Goal: Task Accomplishment & Management: Manage account settings

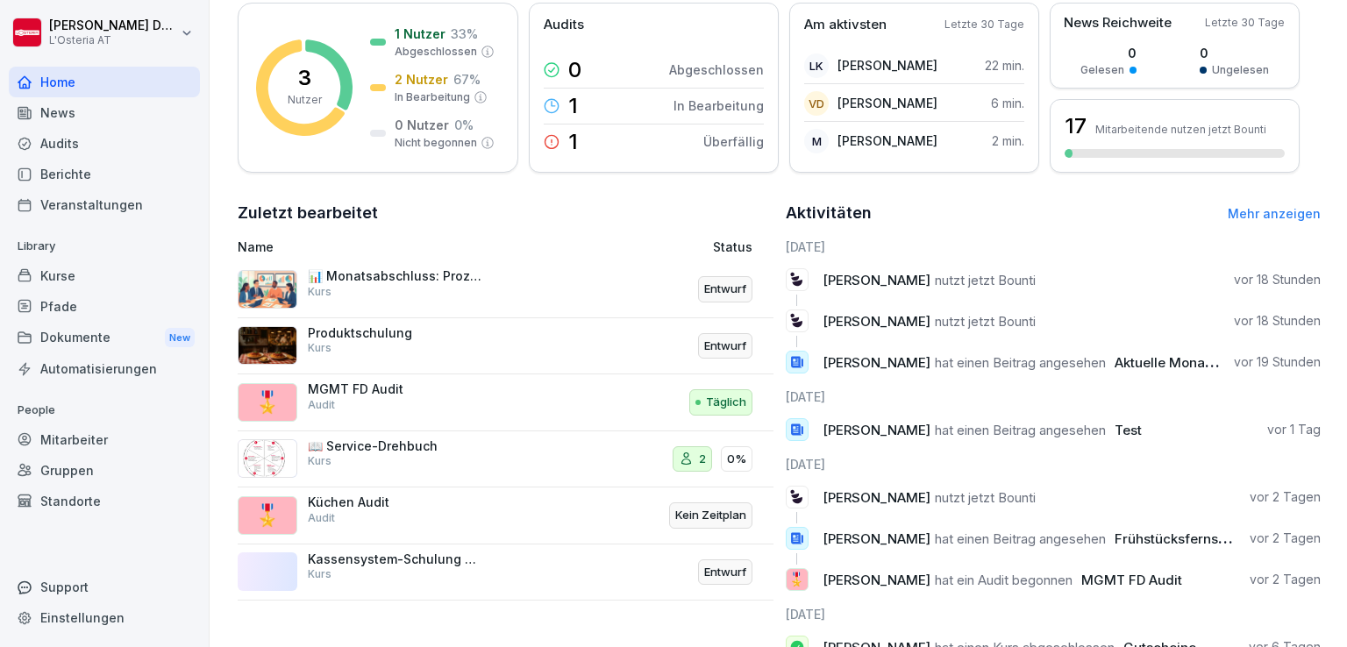
scroll to position [328, 0]
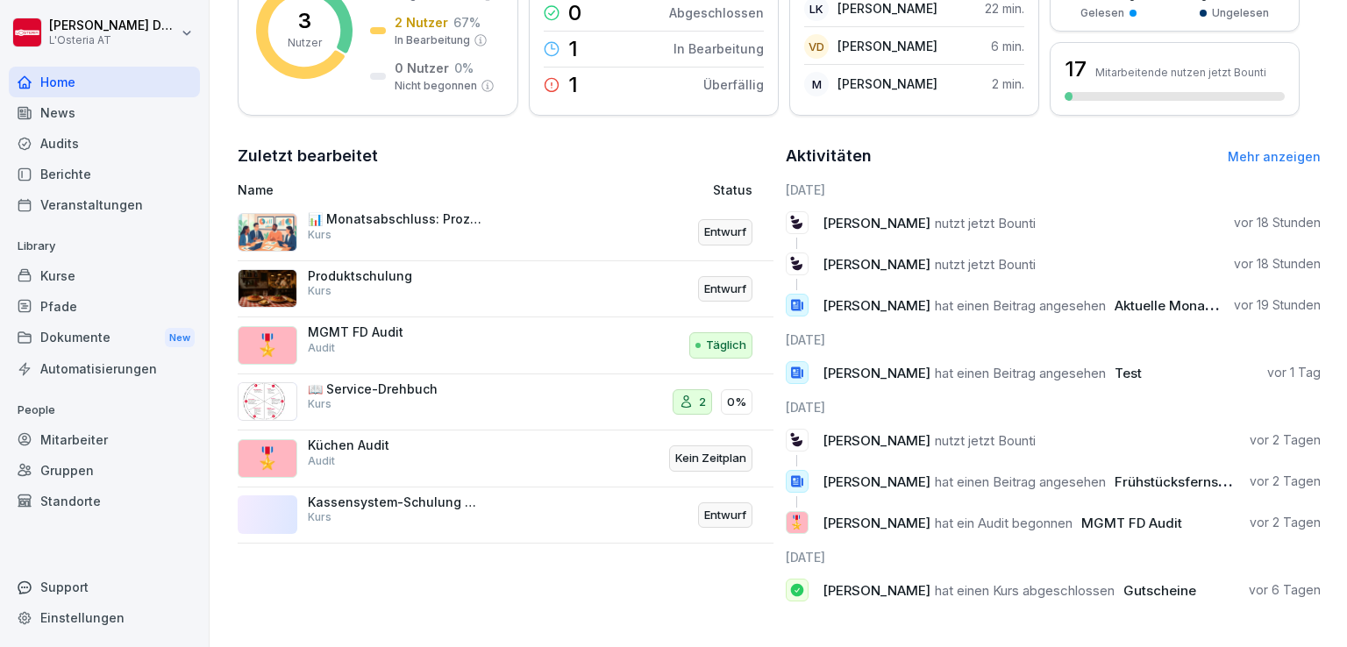
click at [61, 275] on div "Kurse" at bounding box center [104, 276] width 191 height 31
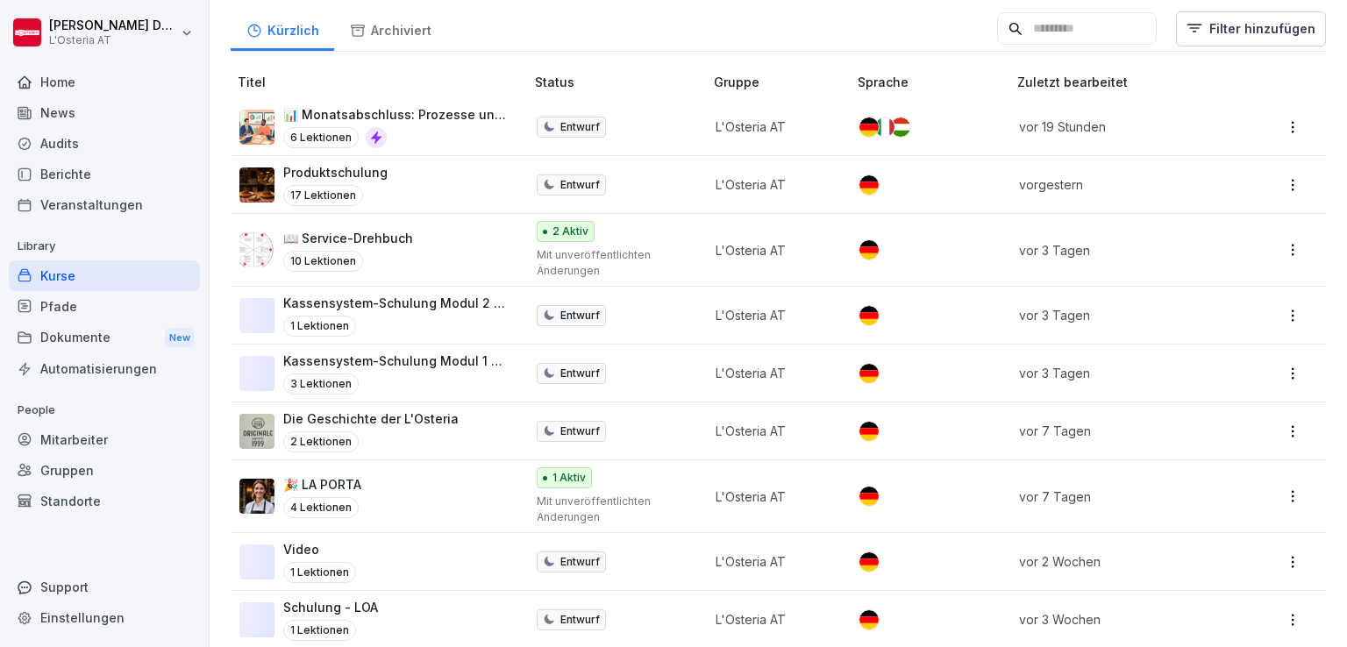
scroll to position [309, 0]
click at [353, 239] on p "📖 Service-Drehbuch" at bounding box center [348, 238] width 130 height 18
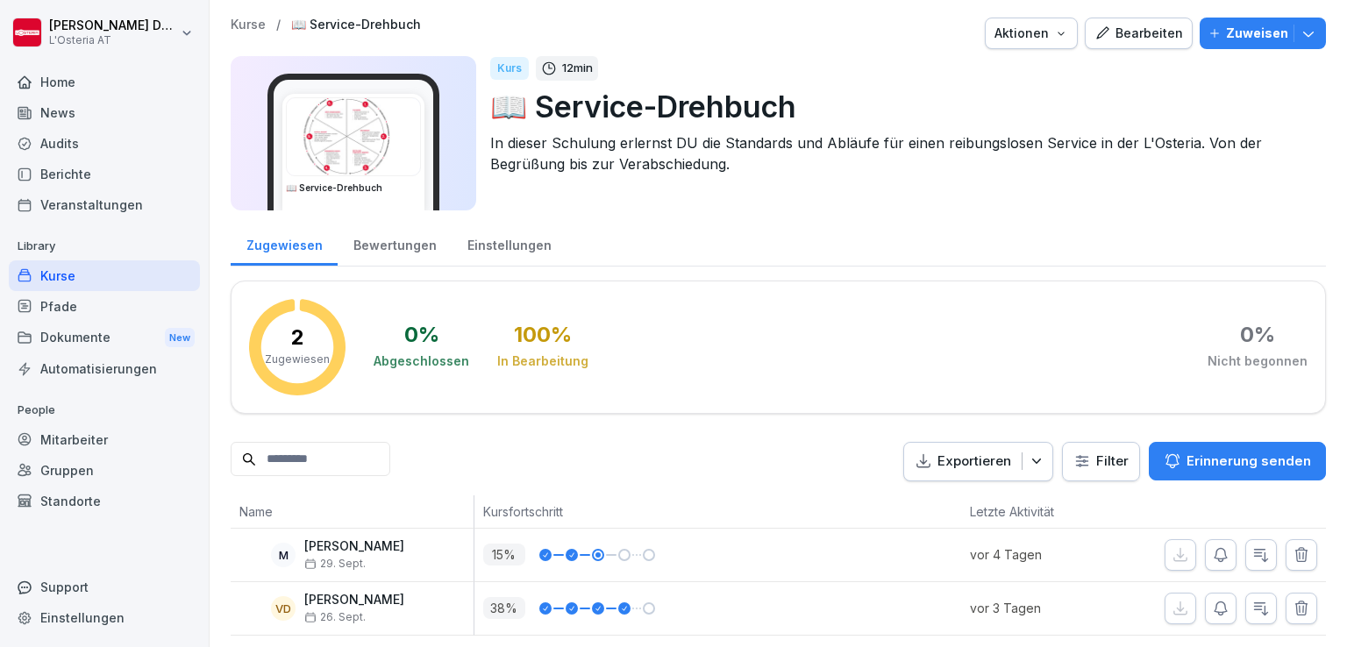
scroll to position [30, 0]
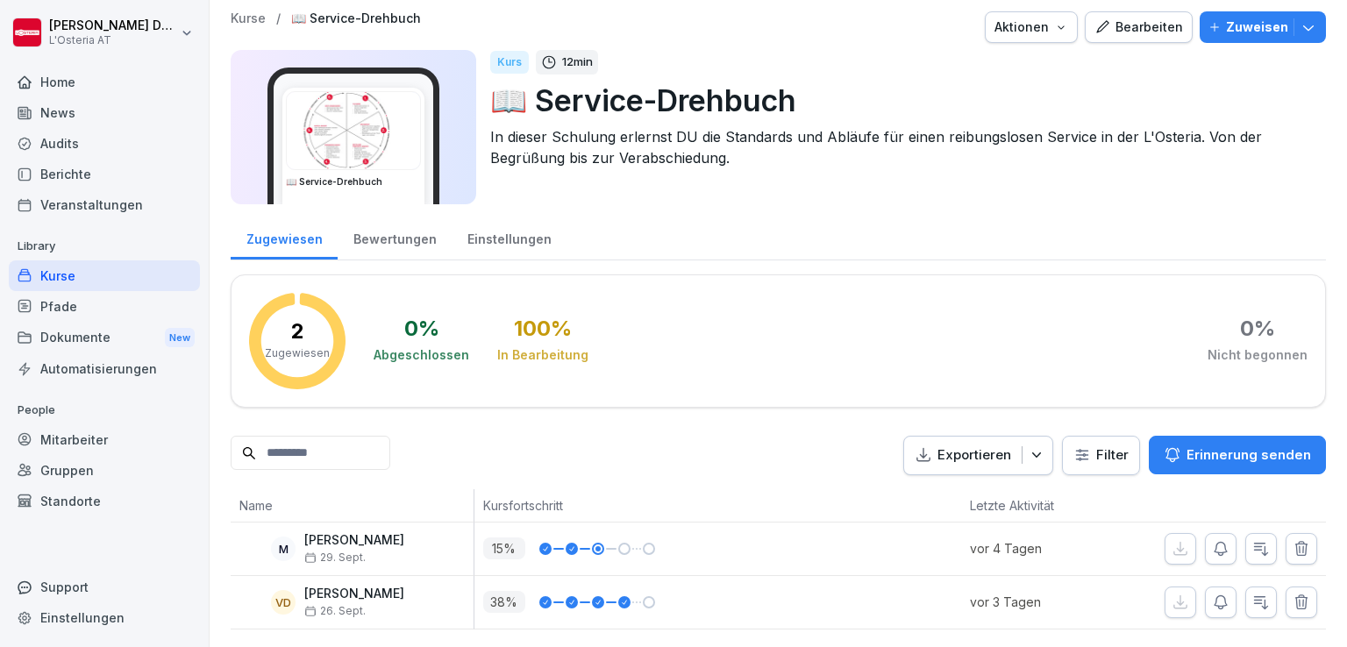
click at [1147, 18] on div "Bearbeiten" at bounding box center [1139, 27] width 89 height 19
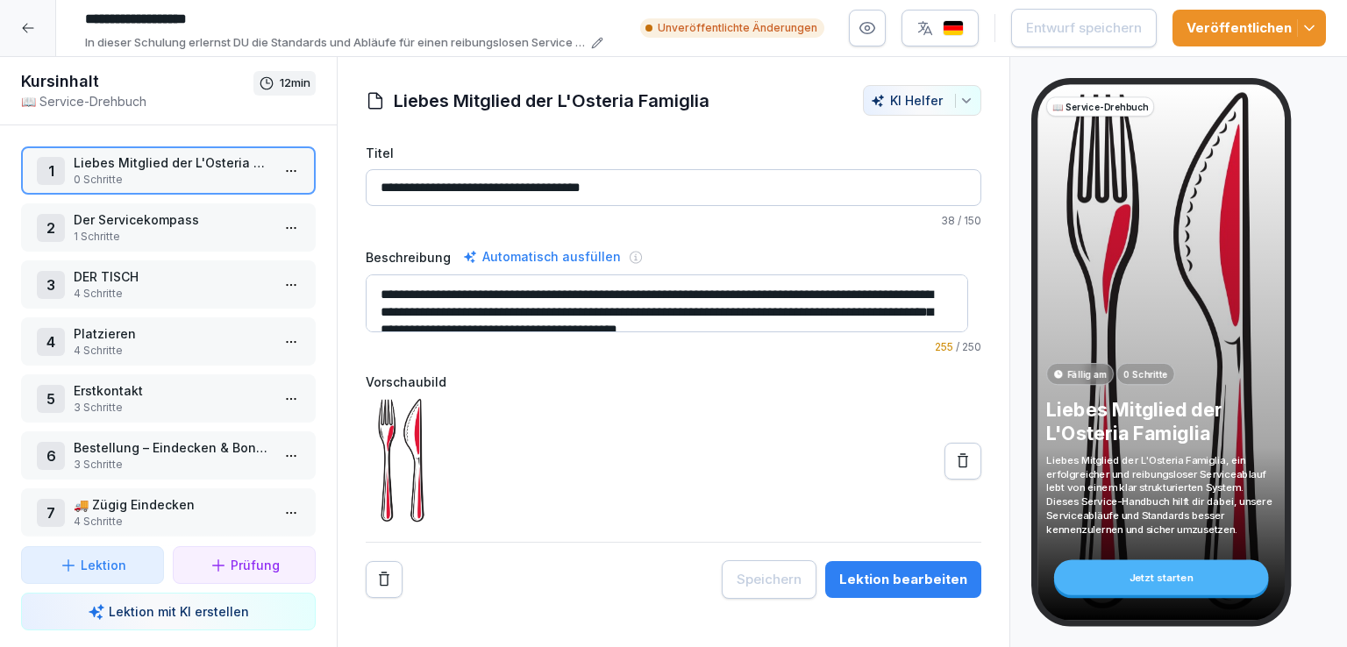
scroll to position [188, 0]
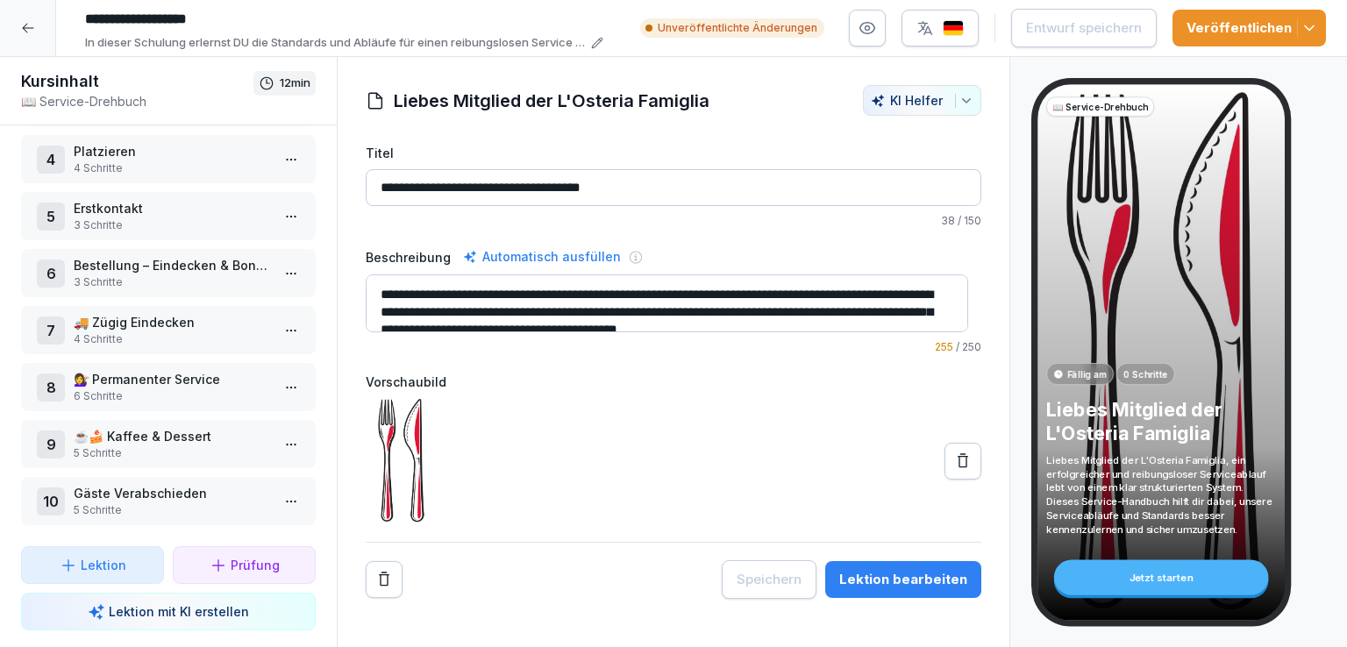
click at [168, 446] on p "5 Schritte" at bounding box center [172, 454] width 196 height 16
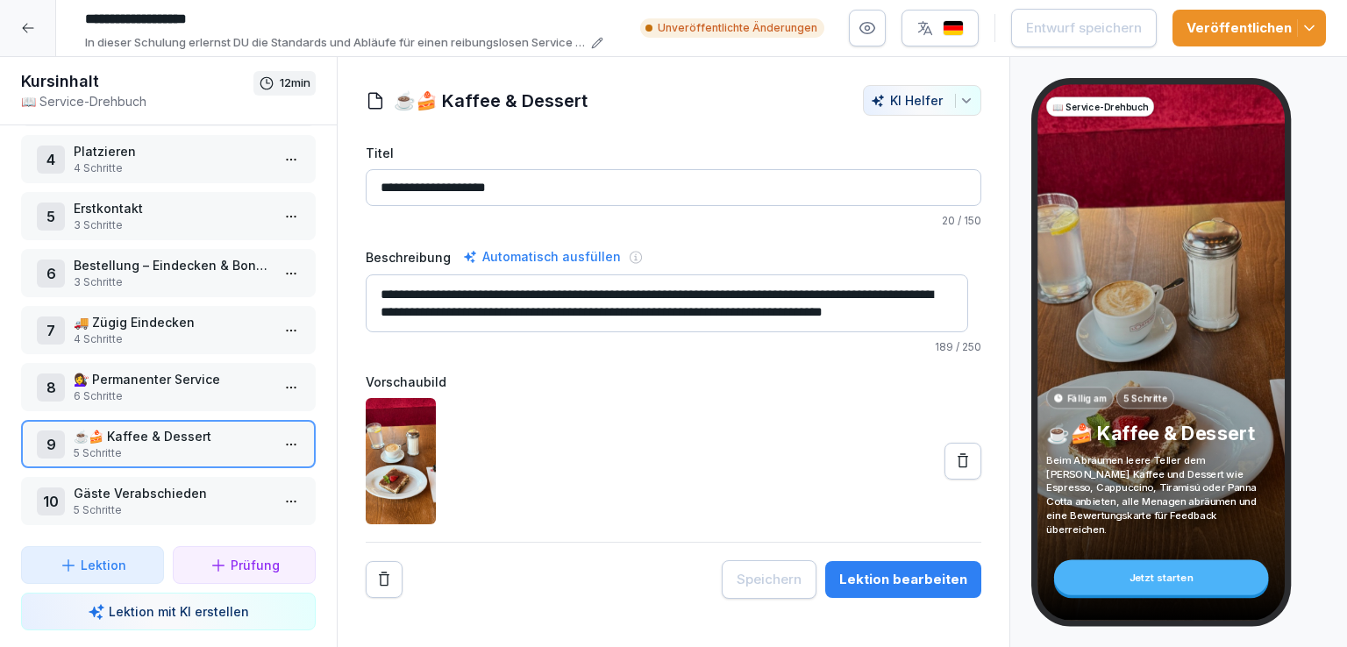
click at [179, 503] on p "5 Schritte" at bounding box center [172, 511] width 196 height 16
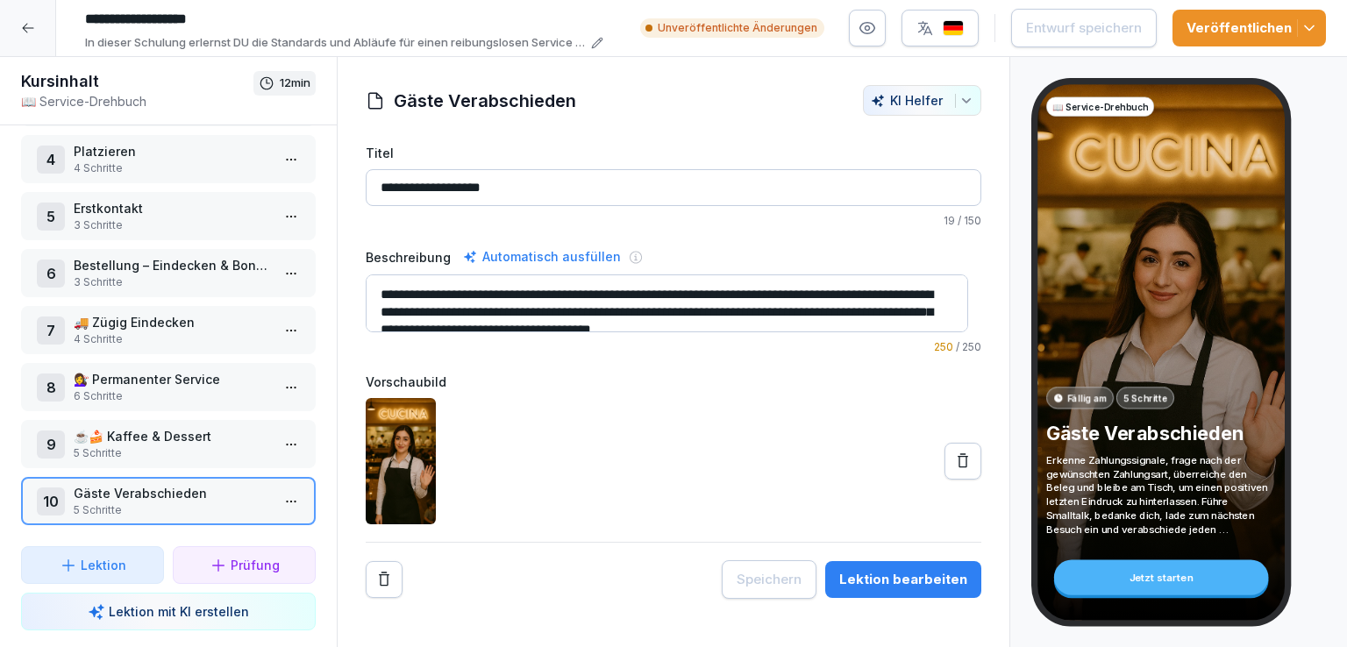
click at [281, 484] on html "**********" at bounding box center [673, 323] width 1347 height 647
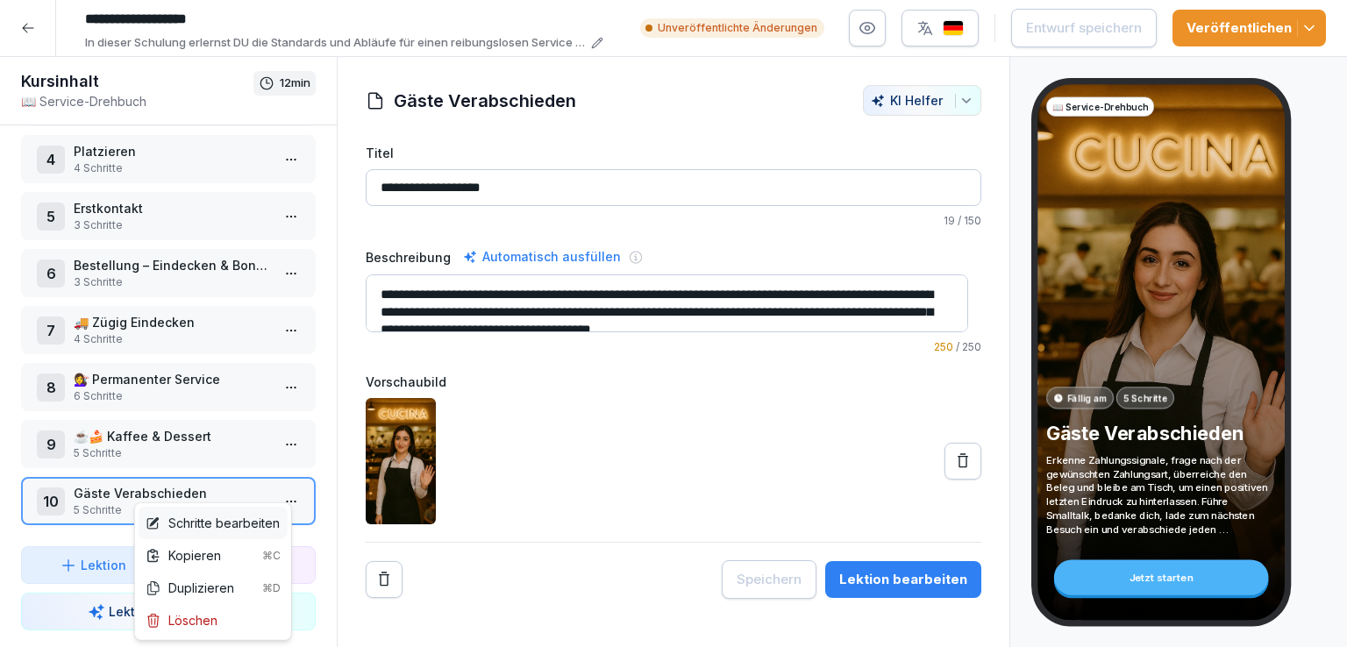
click at [249, 527] on div "Schritte bearbeiten" at bounding box center [213, 523] width 134 height 18
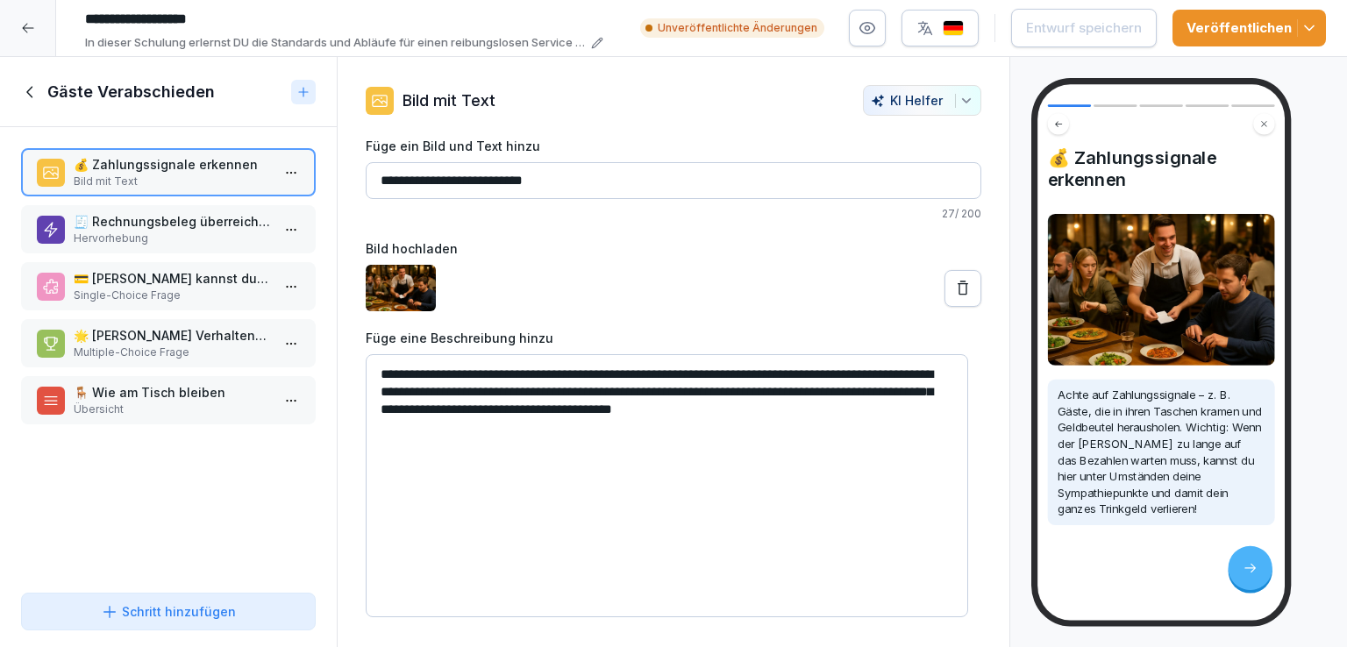
click at [138, 225] on p "🧾 Rechnungsbeleg überreichen!" at bounding box center [172, 221] width 196 height 18
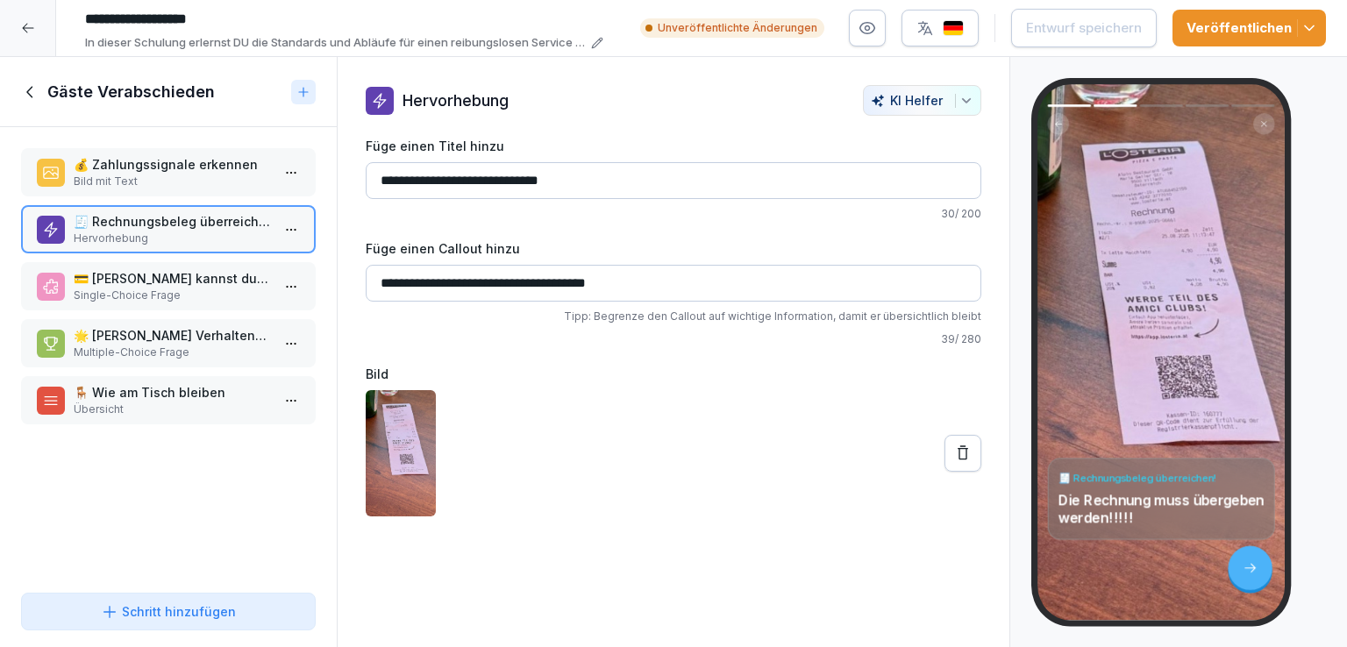
click at [201, 159] on p "💰 Zahlungssignale erkennen" at bounding box center [172, 164] width 196 height 18
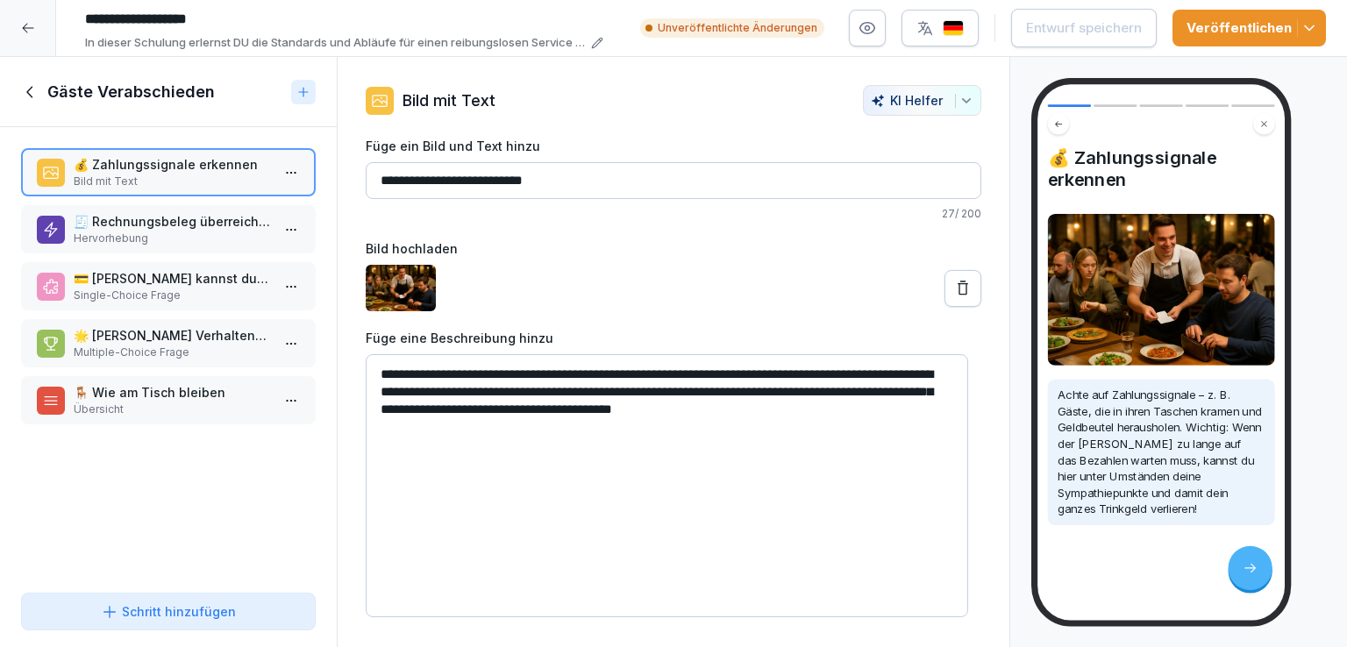
click at [952, 277] on button at bounding box center [963, 288] width 37 height 37
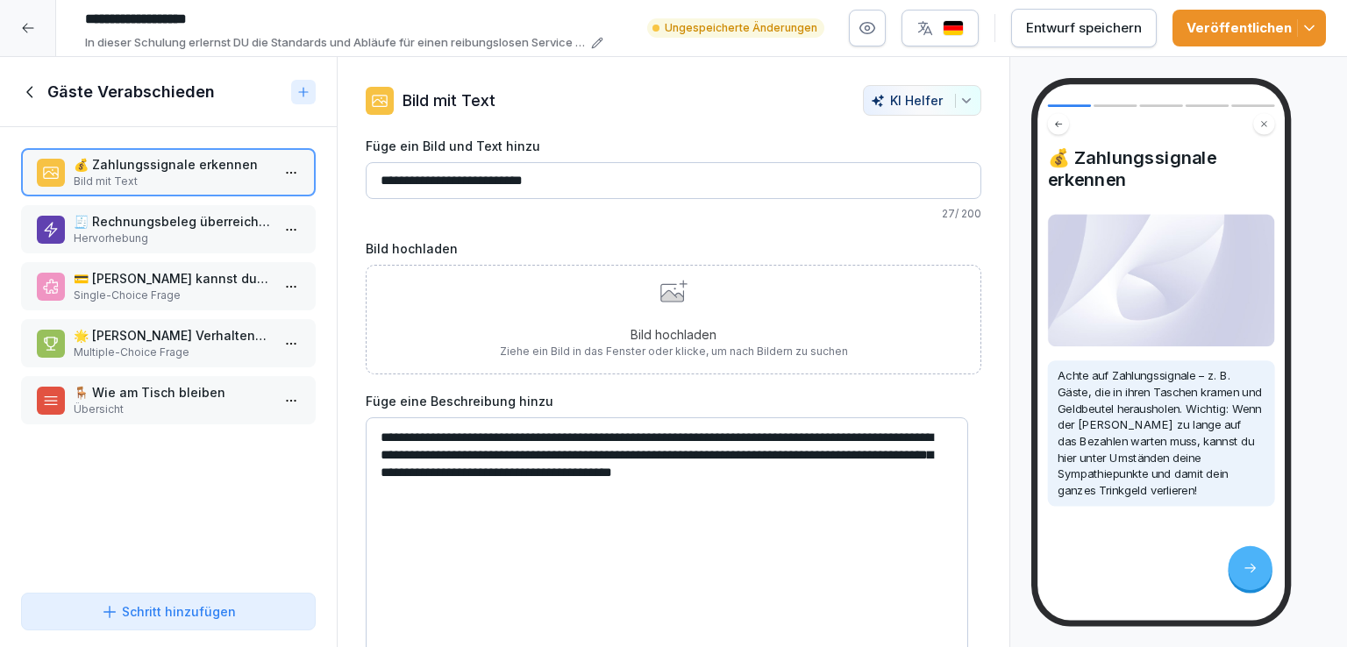
click at [671, 303] on div "Bild hochladen Ziehe ein Bild in das Fenster oder klicke, um nach Bildern zu su…" at bounding box center [674, 320] width 348 height 80
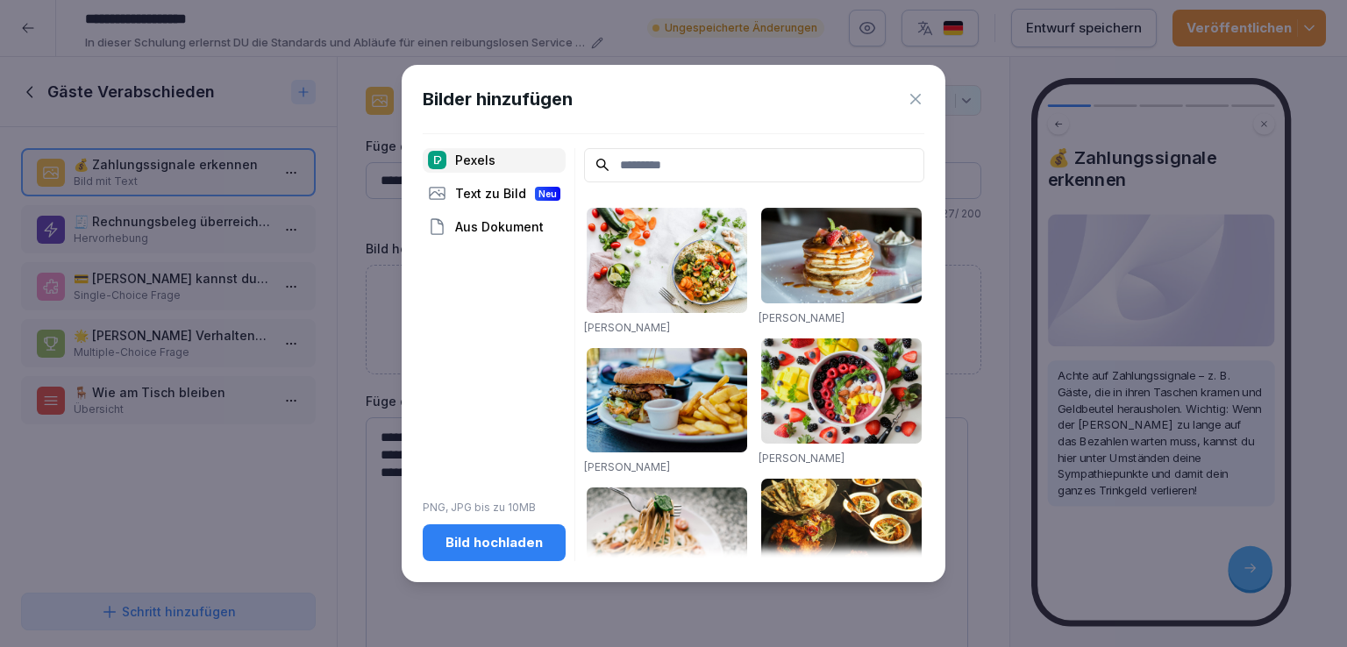
click at [536, 549] on div "Bild hochladen" at bounding box center [494, 542] width 115 height 19
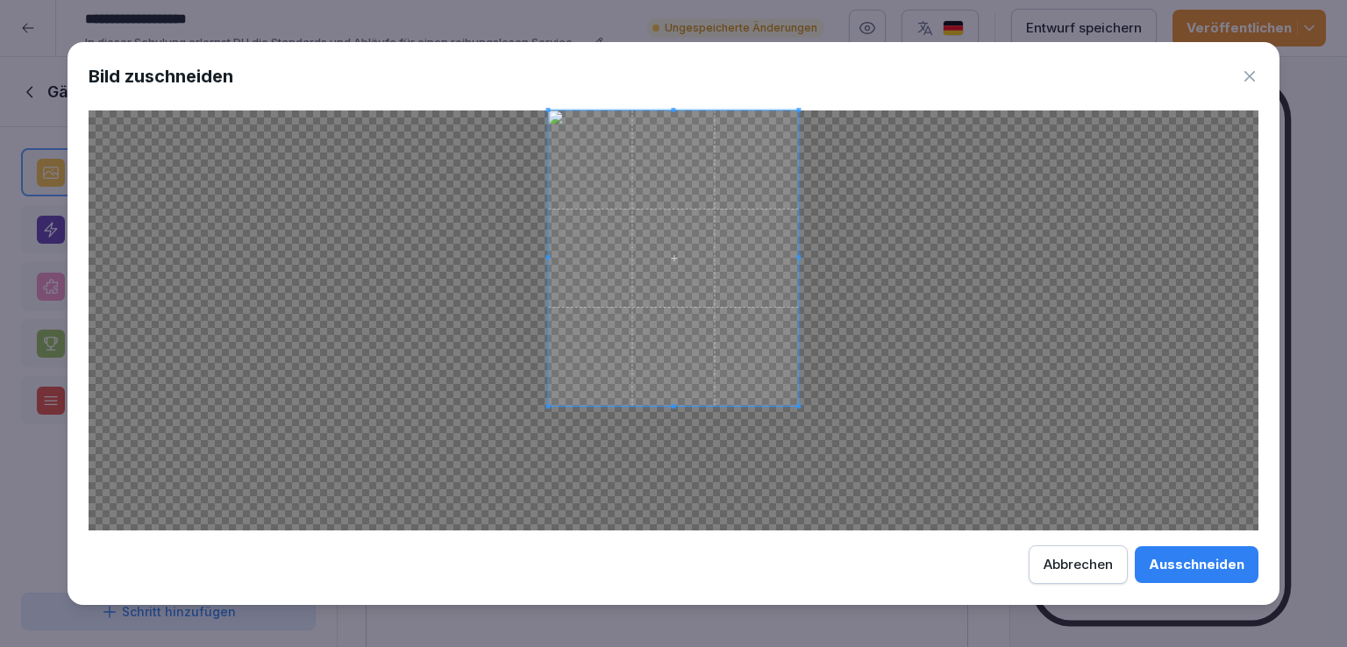
click at [653, 406] on div at bounding box center [673, 259] width 250 height 296
click at [1213, 553] on button "Ausschneiden" at bounding box center [1197, 564] width 124 height 37
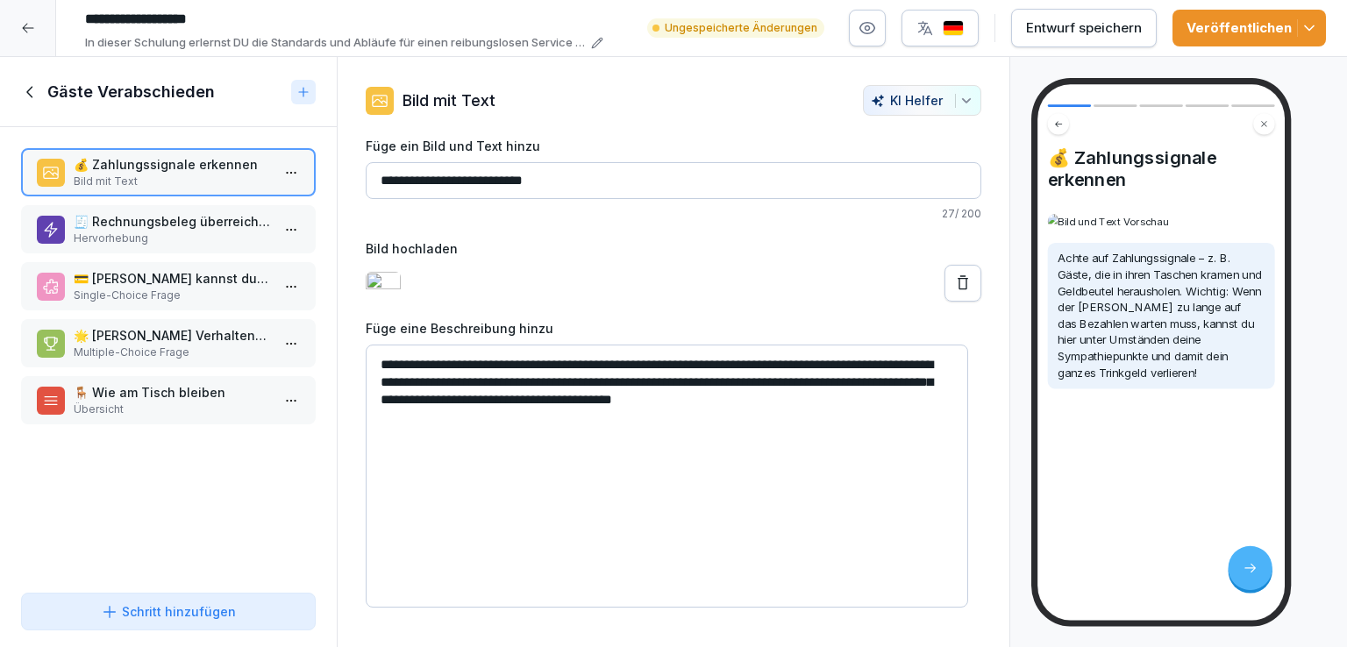
scroll to position [143, 0]
click at [151, 226] on p "🧾 Rechnungsbeleg überreichen!" at bounding box center [172, 221] width 196 height 18
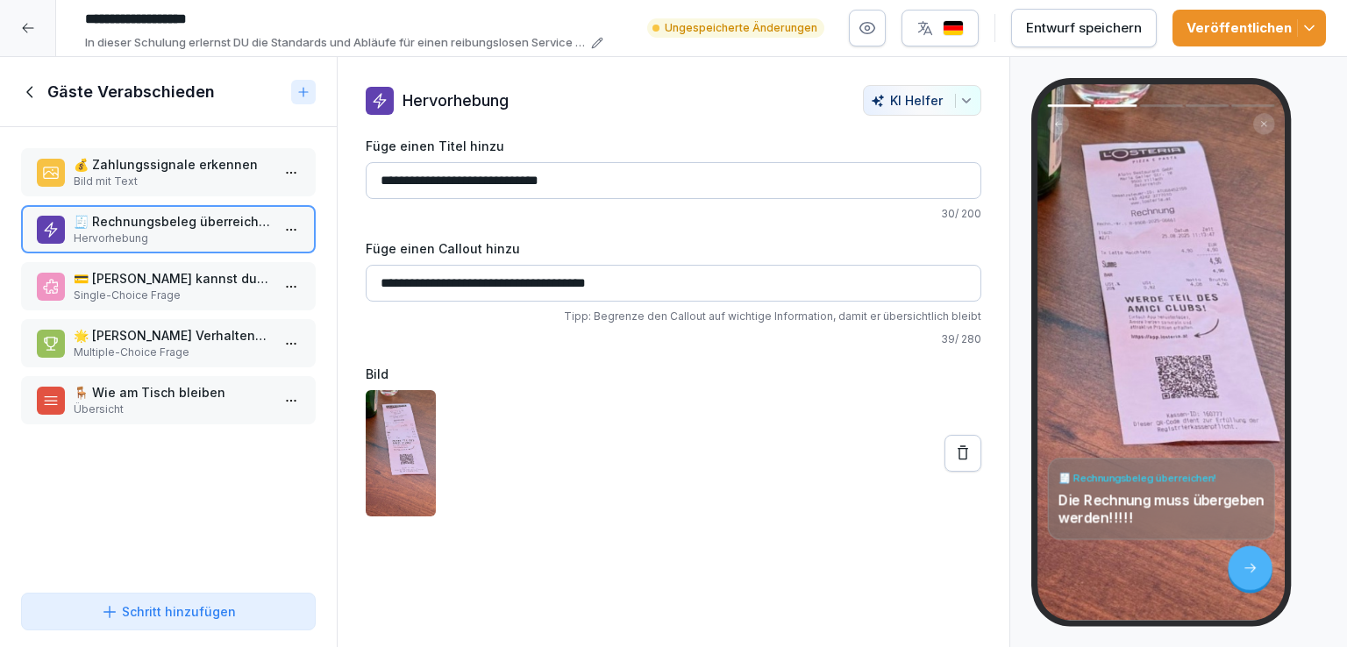
click at [197, 271] on p "💳 Woran kannst du erkennen, dass ein Gast bezahlen möchte?" at bounding box center [172, 278] width 196 height 18
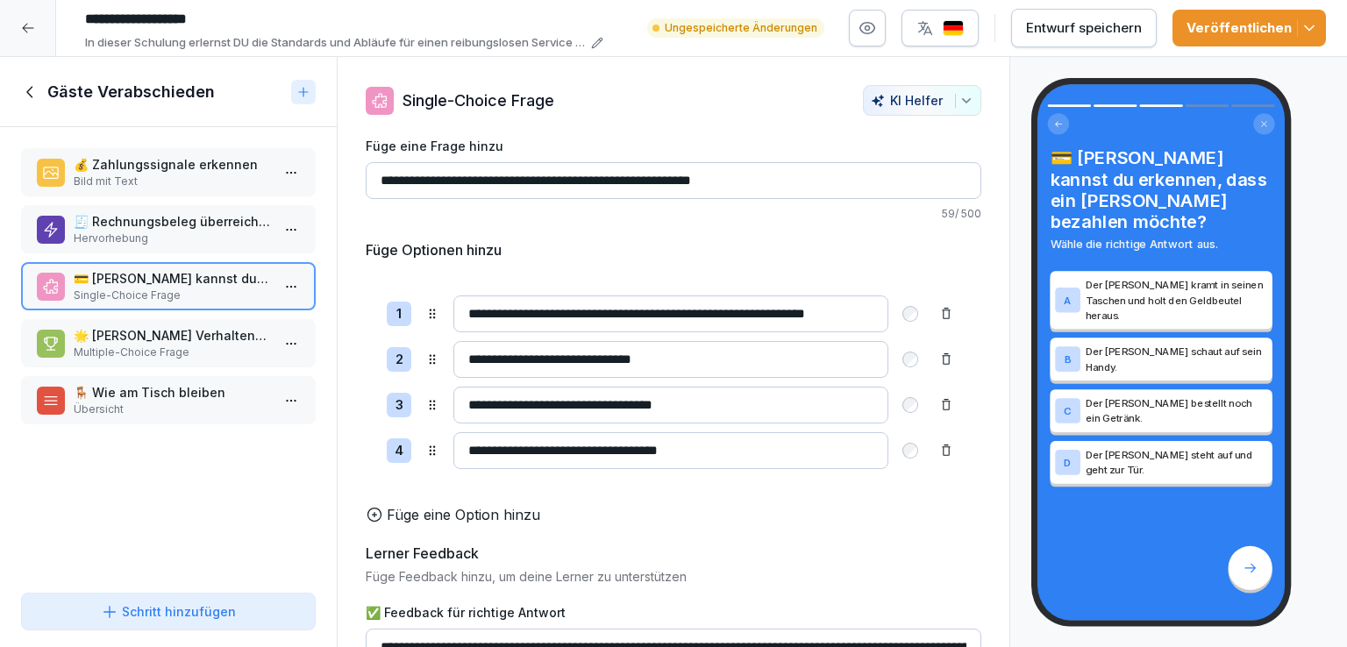
click at [182, 346] on p "Multiple-Choice Frage" at bounding box center [172, 353] width 196 height 16
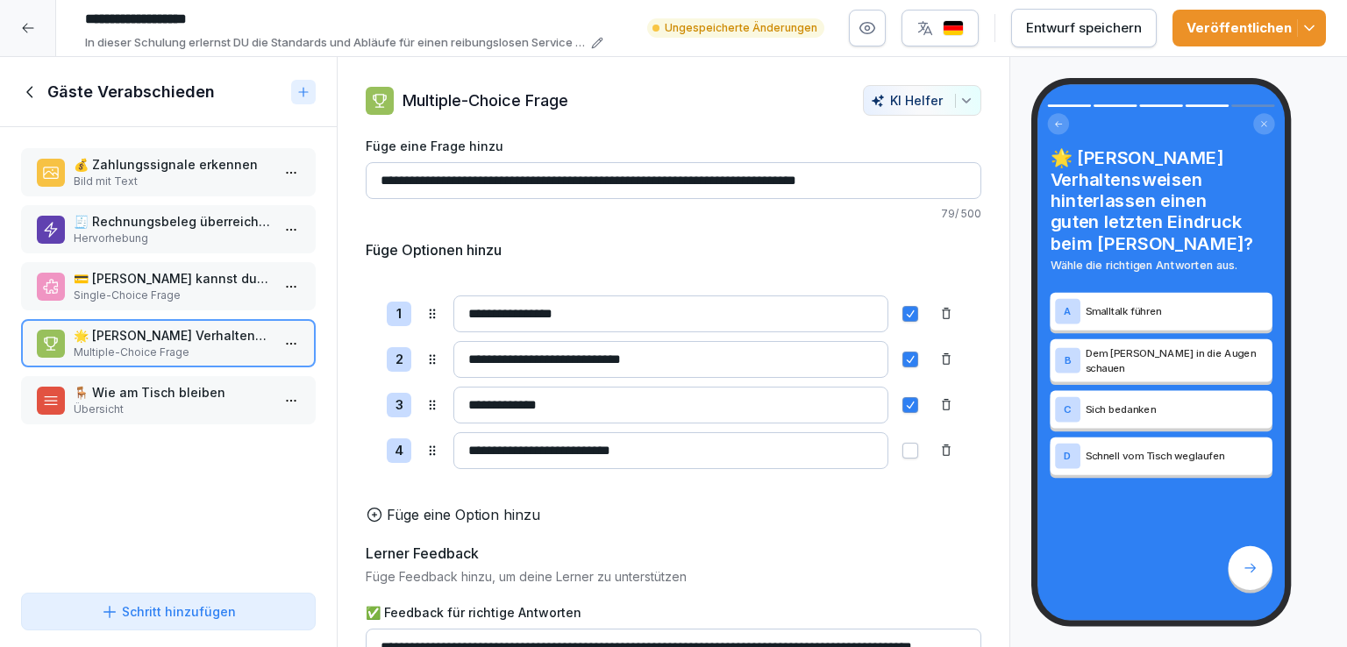
click at [189, 394] on p "🪑 Wie am Tisch bleiben" at bounding box center [172, 392] width 196 height 18
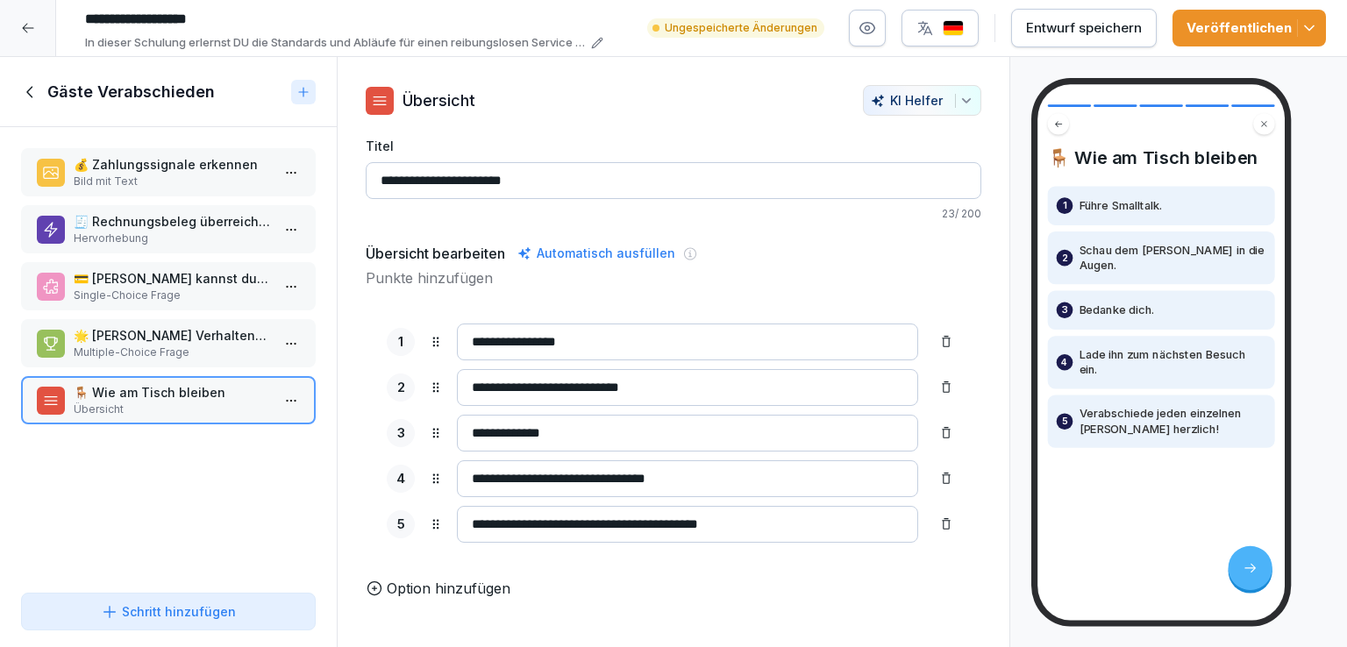
click at [170, 172] on p "💰 Zahlungssignale erkennen" at bounding box center [172, 164] width 196 height 18
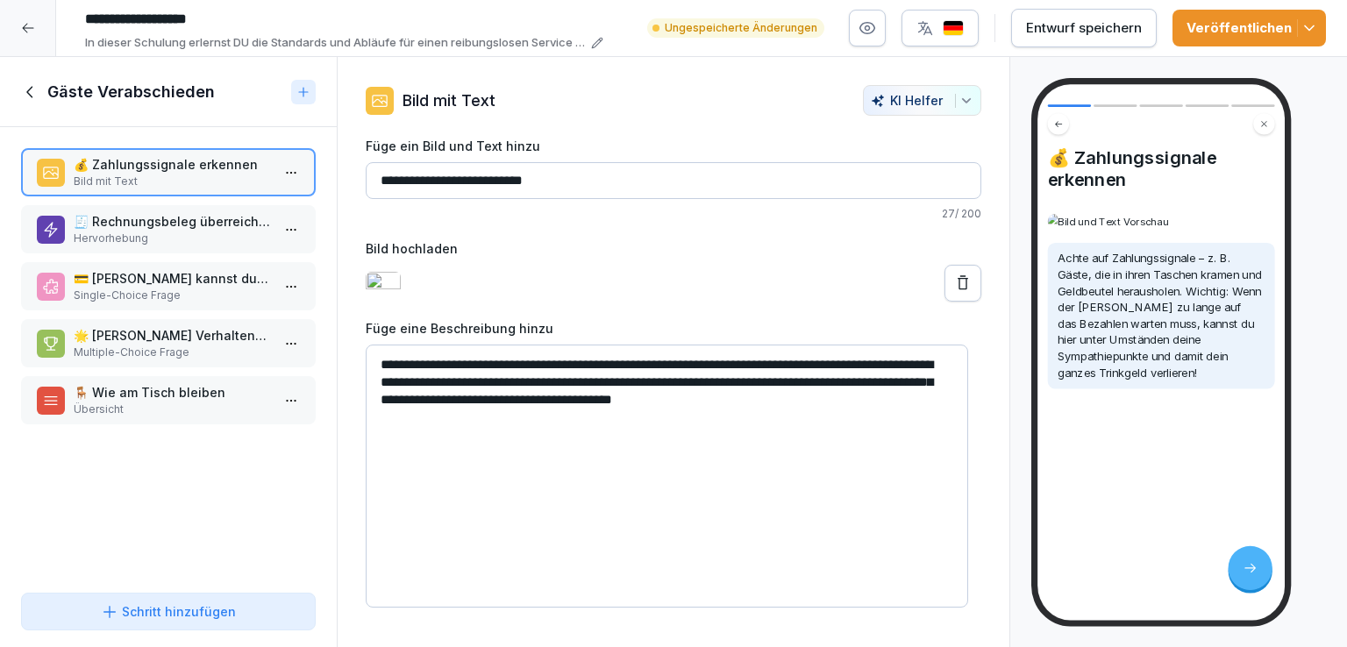
scroll to position [188, 0]
click at [176, 229] on p "🧾 Rechnungsbeleg überreichen!" at bounding box center [172, 221] width 196 height 18
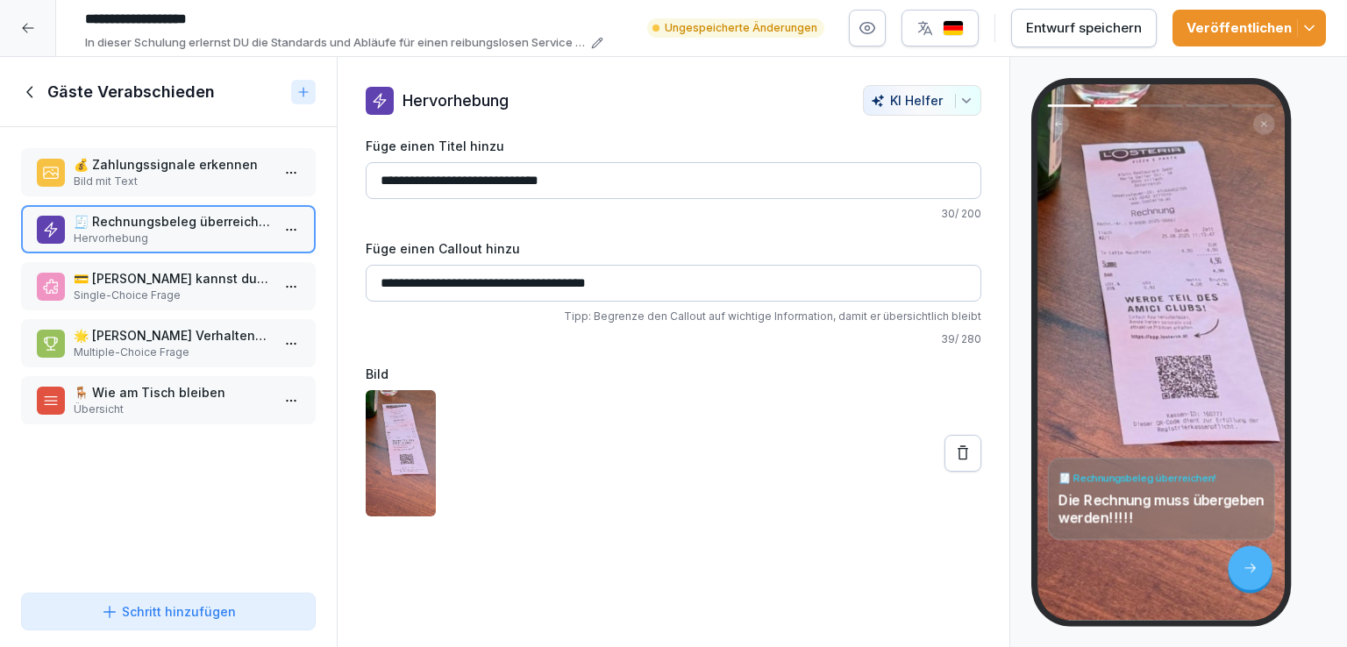
click at [173, 278] on p "💳 [PERSON_NAME] kannst du erkennen, dass ein [PERSON_NAME] bezahlen möchte?" at bounding box center [172, 278] width 196 height 18
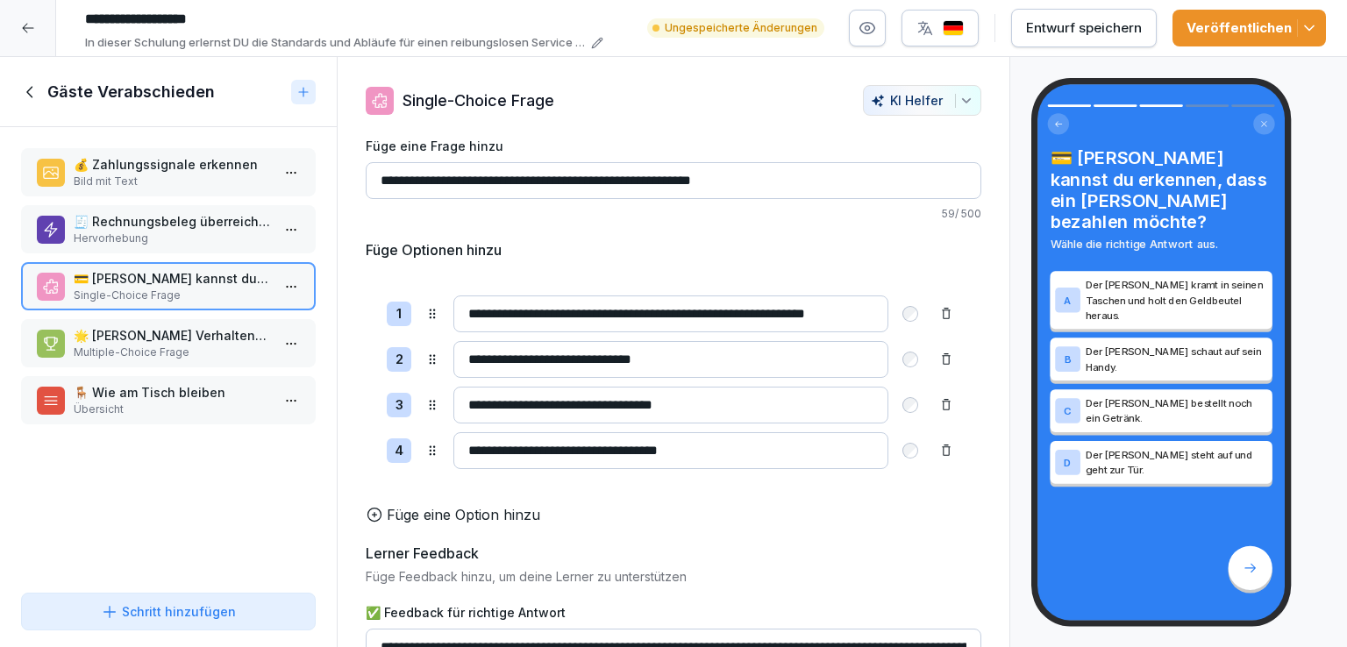
click at [174, 330] on p "🌟 Welche Verhaltensweisen hinterlassen einen guten letzten Eindruck beim Gast?" at bounding box center [172, 335] width 196 height 18
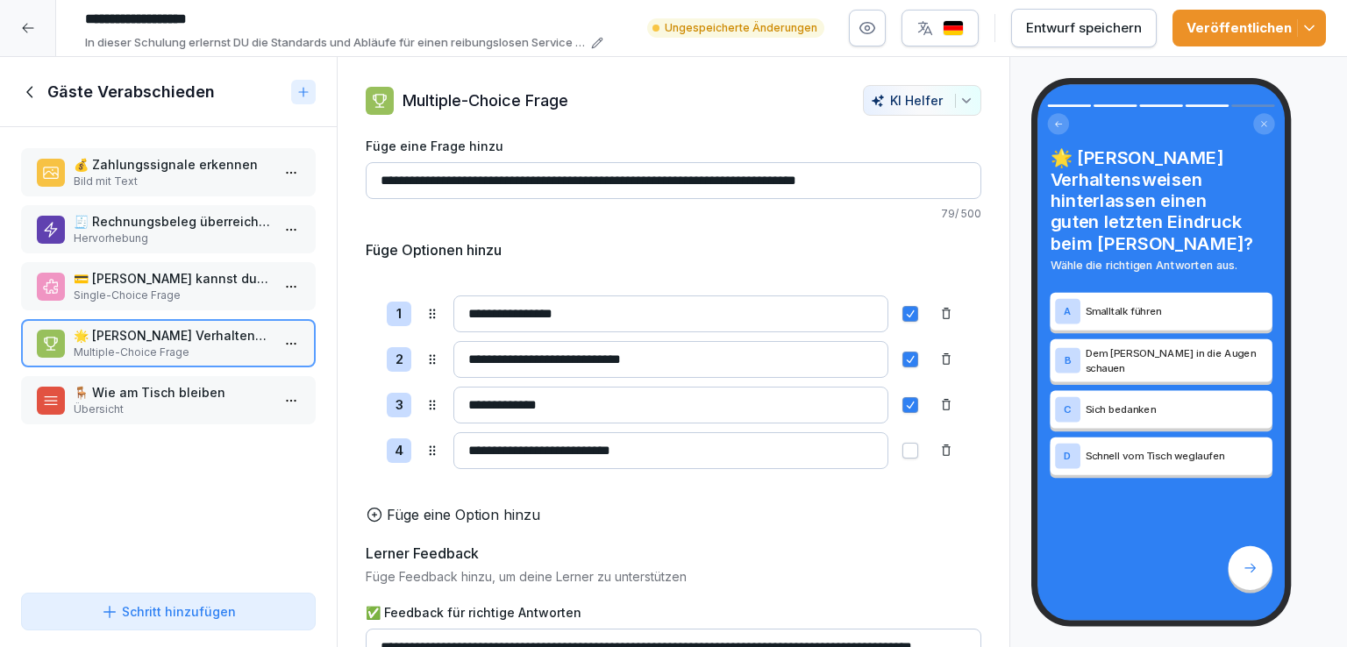
click at [175, 389] on p "🪑 Wie am Tisch bleiben" at bounding box center [172, 392] width 196 height 18
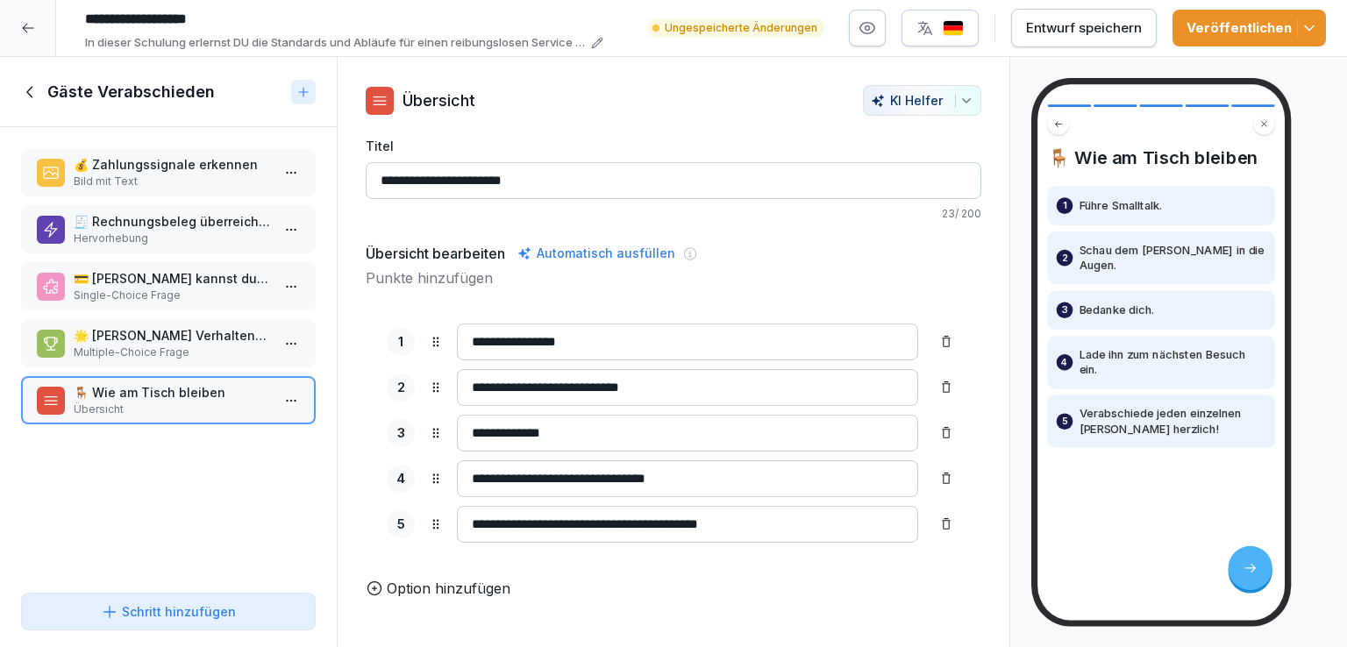
click at [32, 86] on icon at bounding box center [29, 91] width 6 height 11
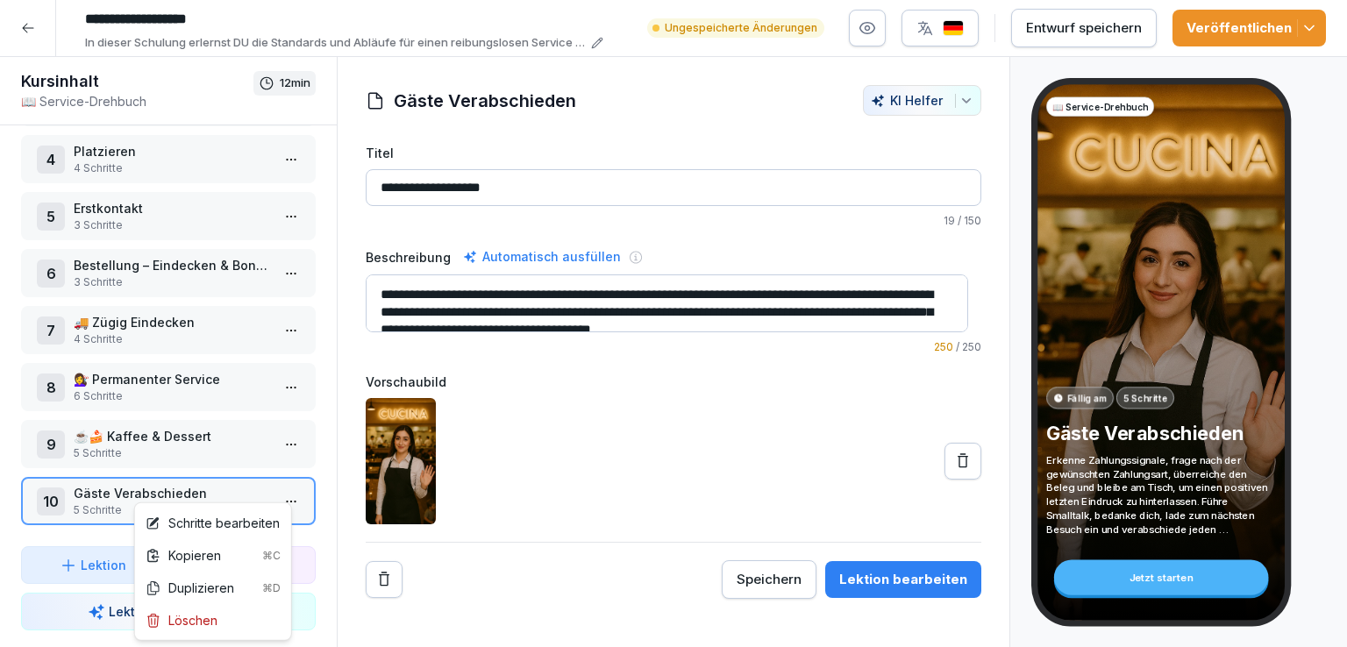
click at [274, 492] on html "**********" at bounding box center [673, 323] width 1347 height 647
click at [225, 520] on div "Schritte bearbeiten" at bounding box center [213, 523] width 134 height 18
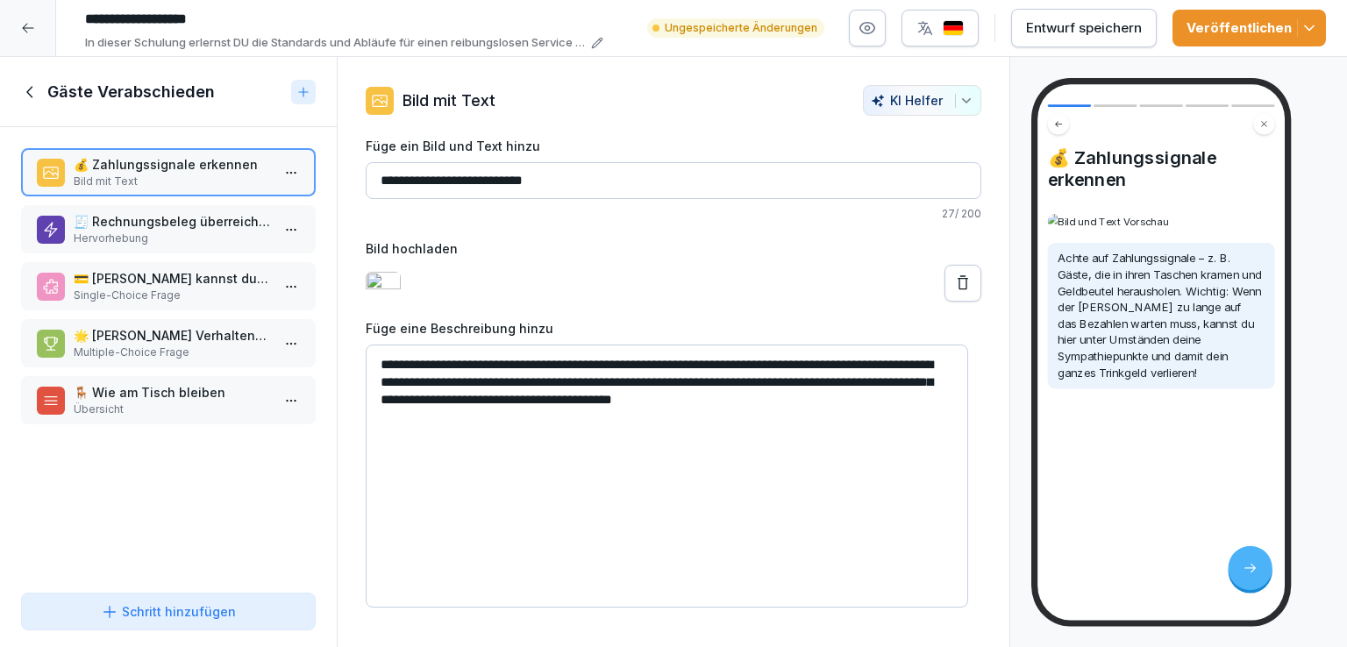
click at [25, 90] on icon at bounding box center [30, 91] width 19 height 19
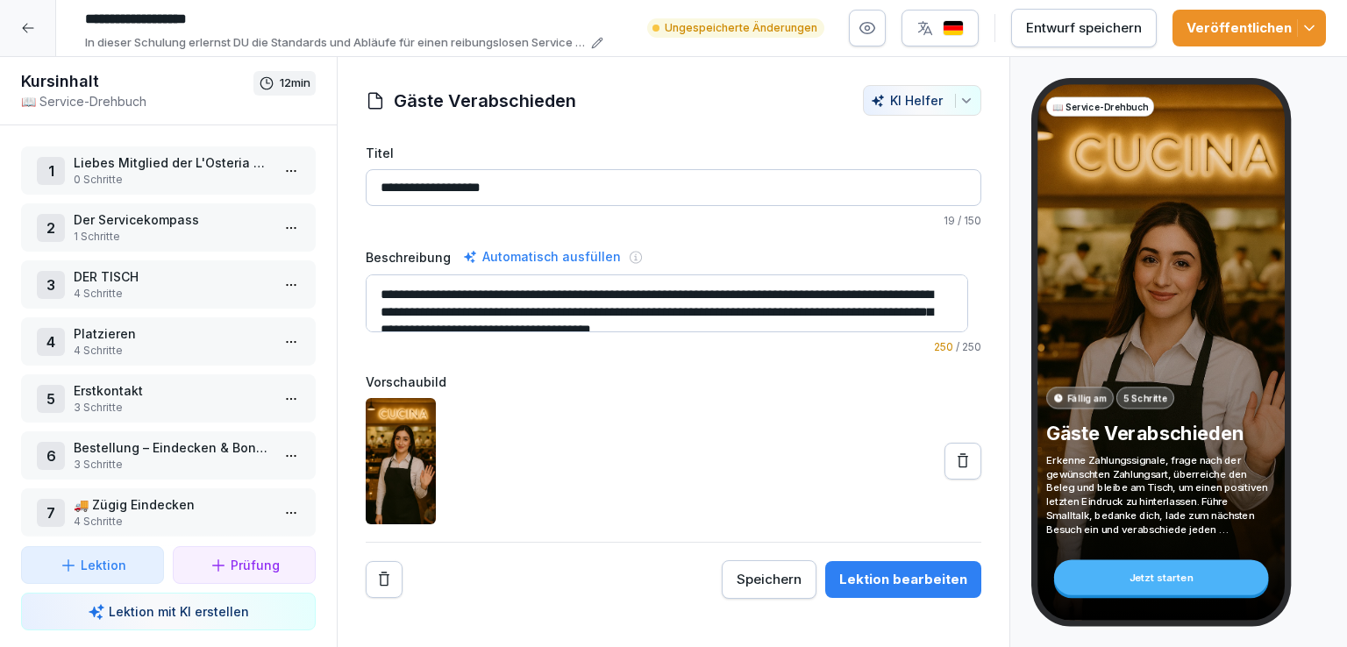
click at [1073, 25] on div "Entwurf speichern" at bounding box center [1084, 27] width 116 height 19
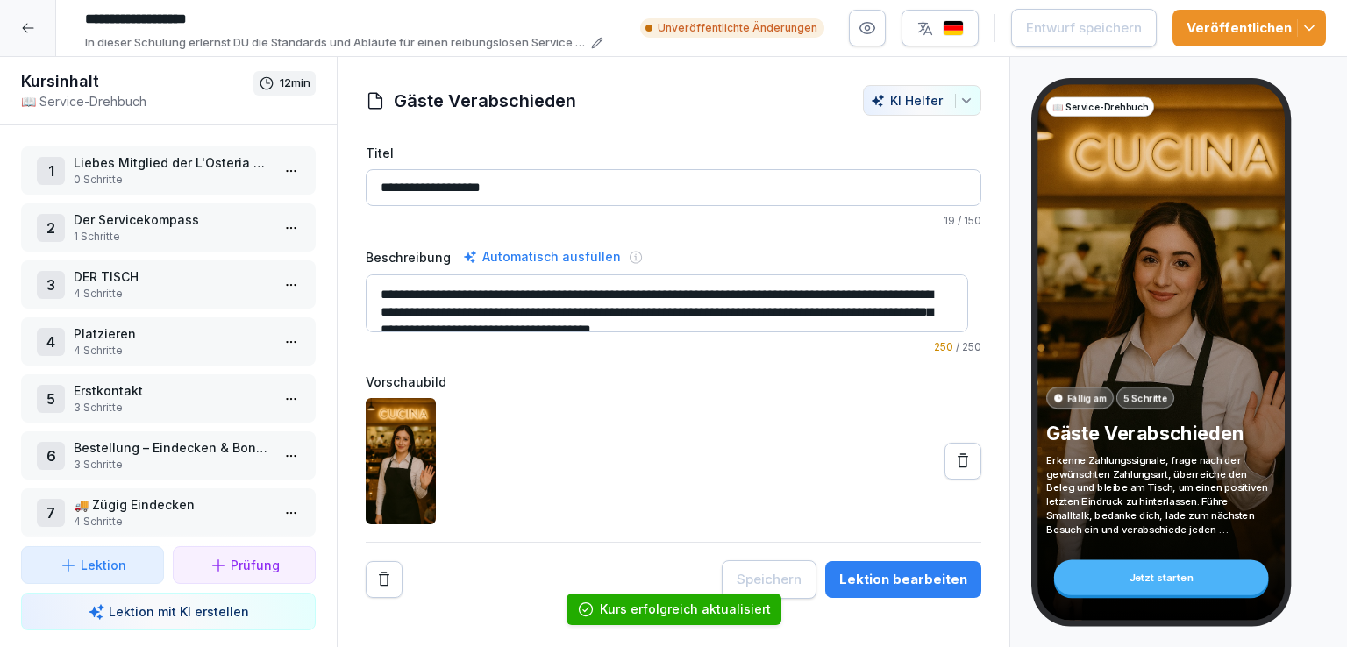
click at [31, 25] on icon at bounding box center [28, 28] width 14 height 14
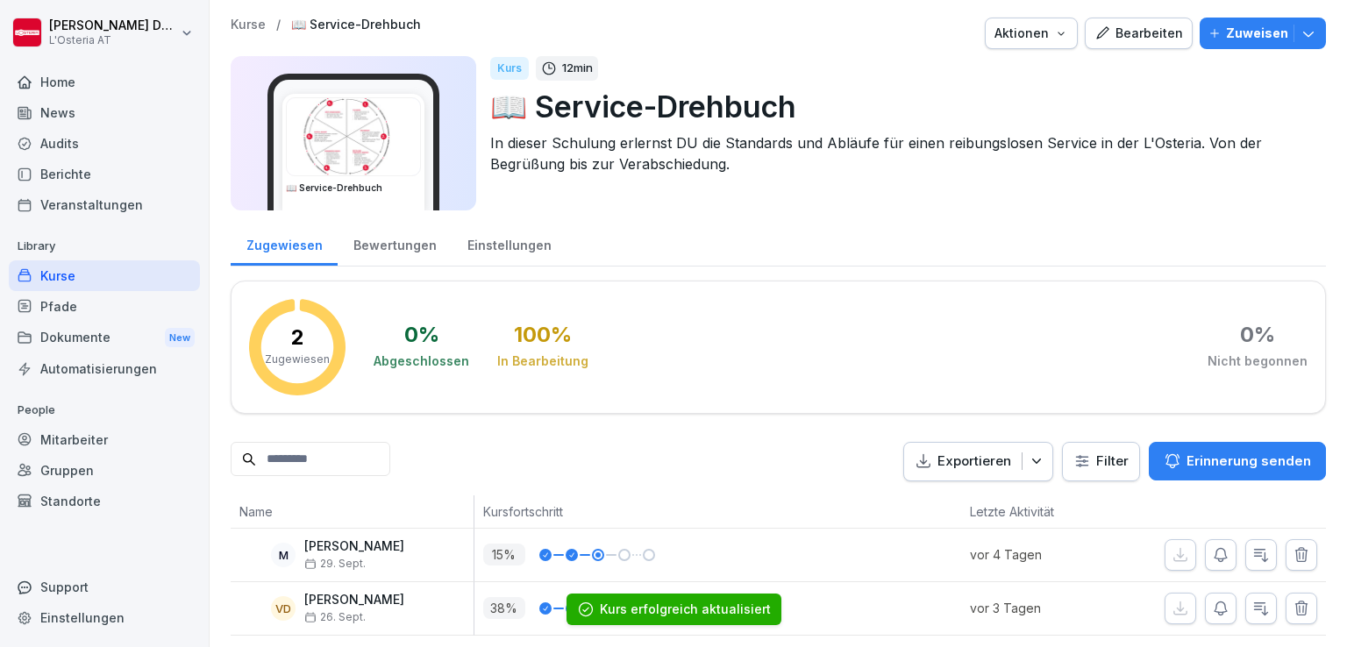
scroll to position [30, 0]
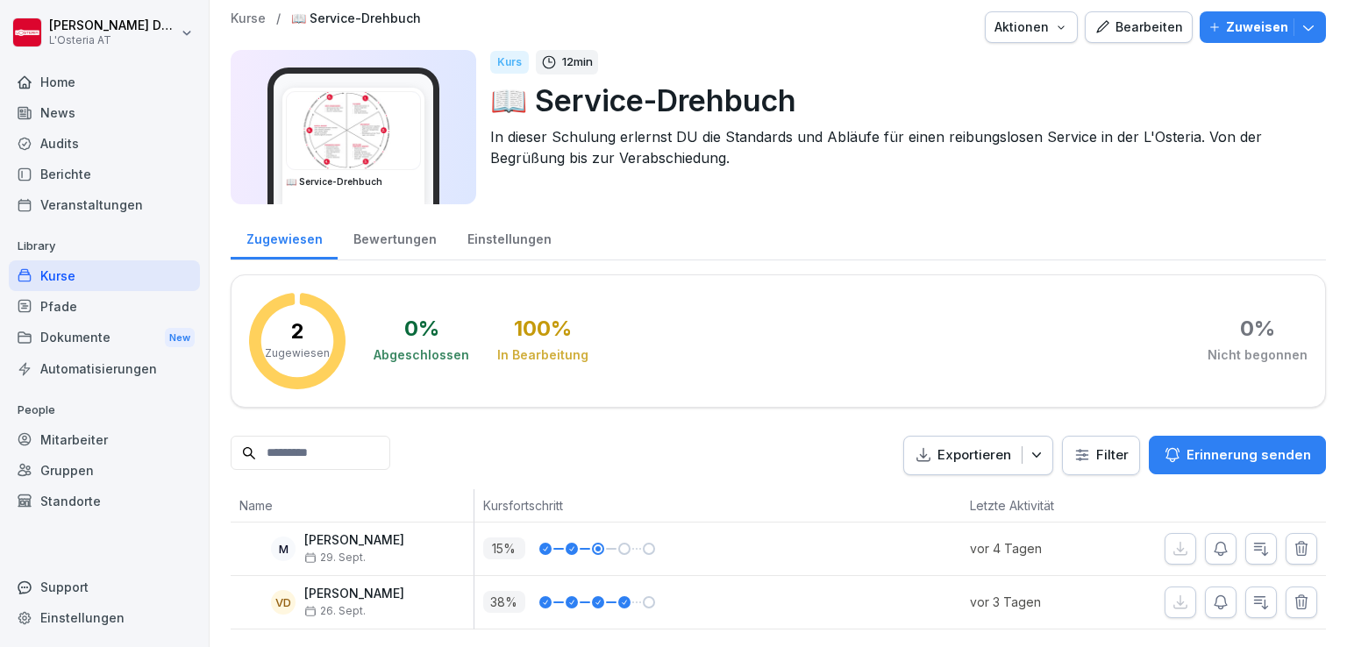
click at [75, 282] on div "Kurse" at bounding box center [104, 276] width 191 height 31
